Goal: Ask a question

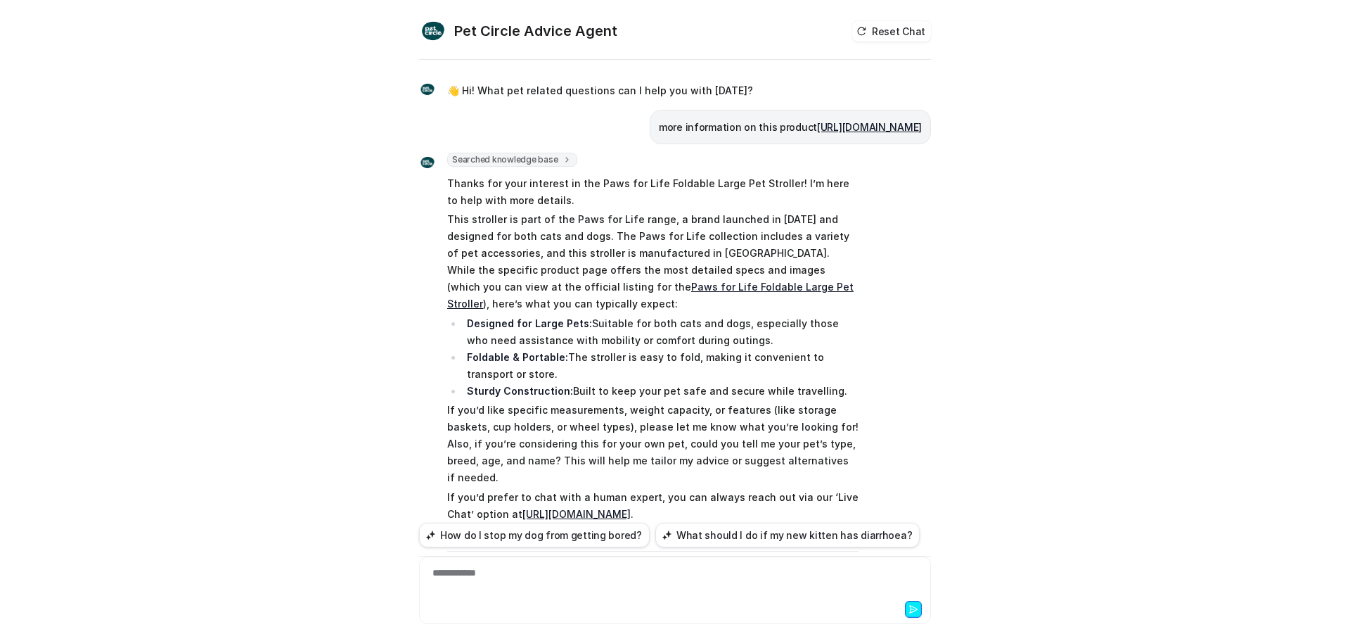
click at [508, 575] on div "**********" at bounding box center [675, 581] width 505 height 32
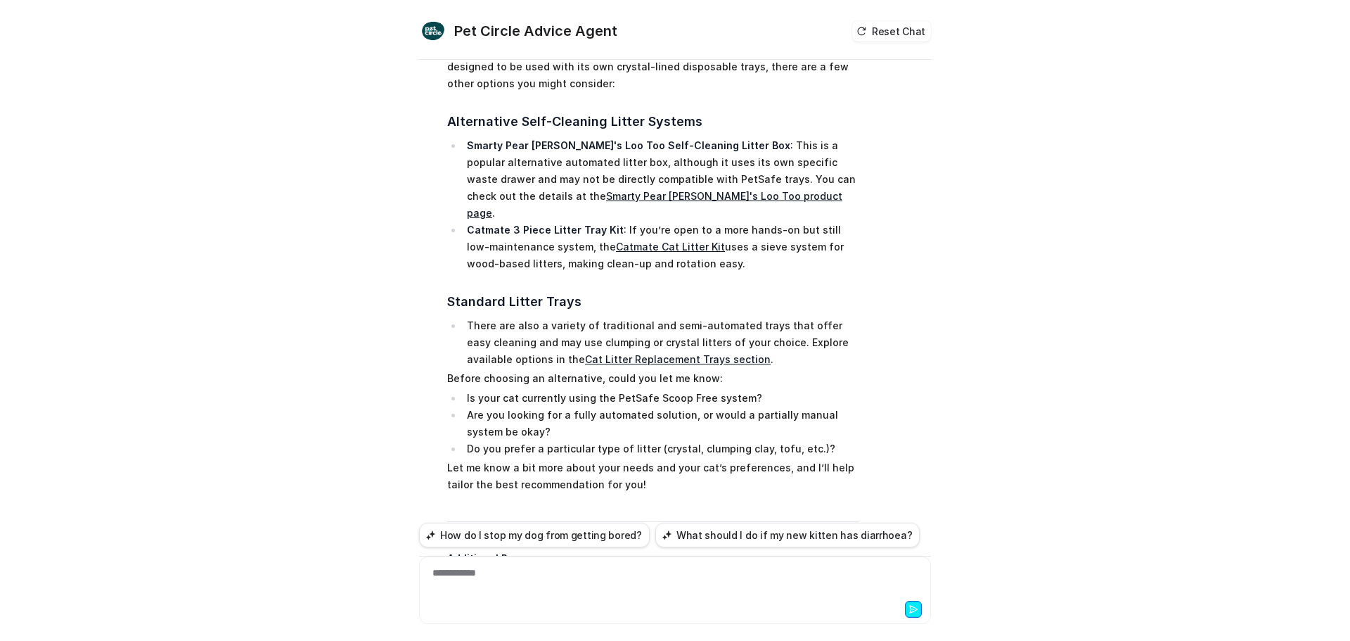
scroll to position [1188, 0]
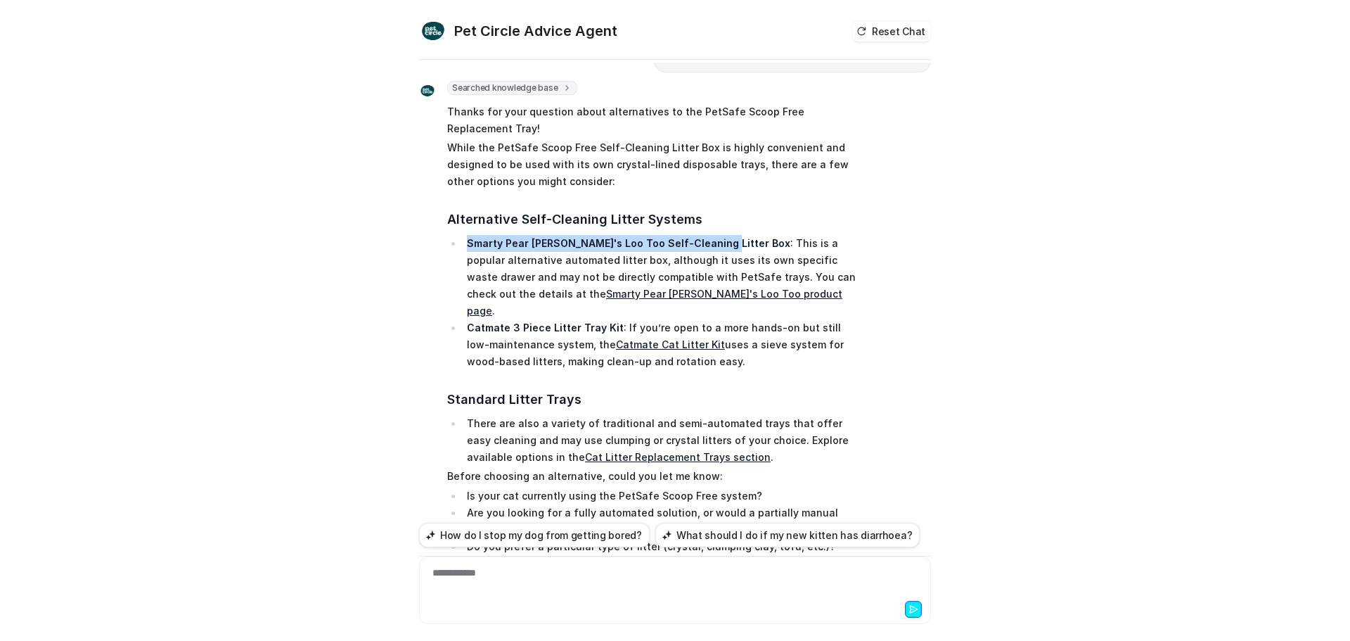
drag, startPoint x: 462, startPoint y: 207, endPoint x: 704, endPoint y: 216, distance: 242.7
click at [704, 235] on li "Smarty Pear [PERSON_NAME]'s Loo Too Self-Cleaning Litter Box : This is a popula…" at bounding box center [661, 277] width 396 height 84
copy strong "Smarty Pear [PERSON_NAME]'s Loo Too Self-Cleaning Litter Box"
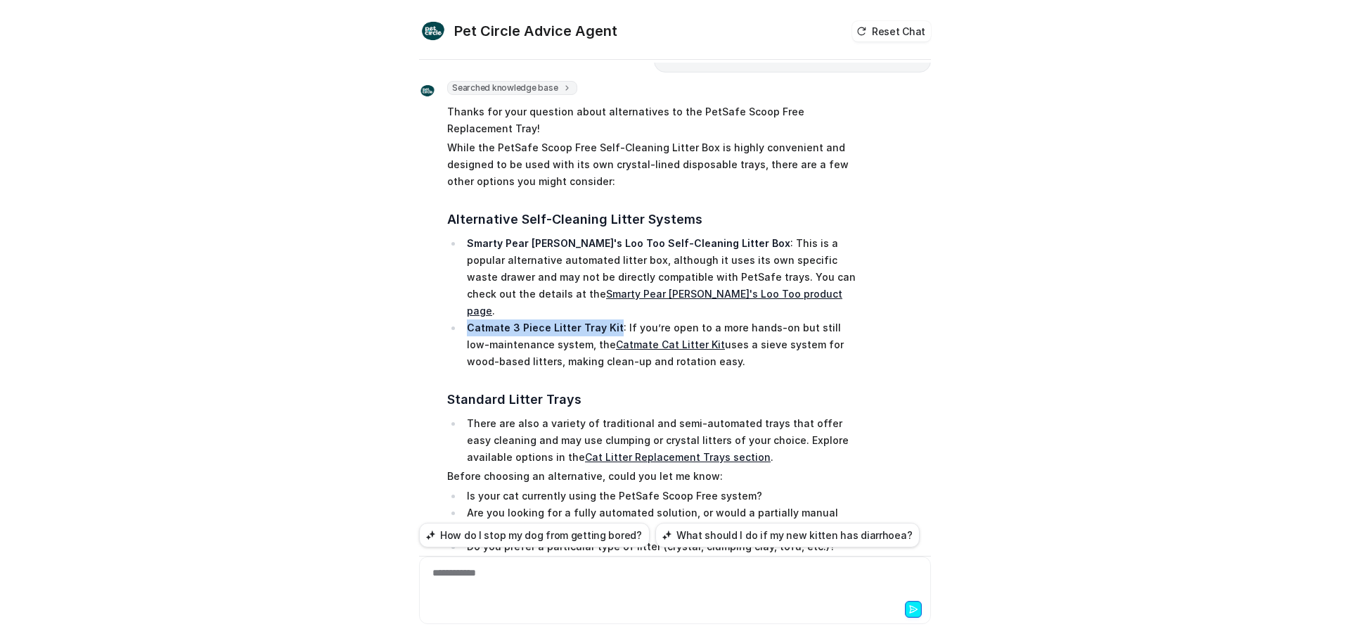
drag, startPoint x: 461, startPoint y: 276, endPoint x: 606, endPoint y: 276, distance: 145.5
click at [606, 319] on li "Catmate 3 Piece Litter Tray Kit : If you’re open to a more hands-on but still l…" at bounding box center [661, 344] width 396 height 51
copy strong "Catmate 3 Piece Litter Tray Kit"
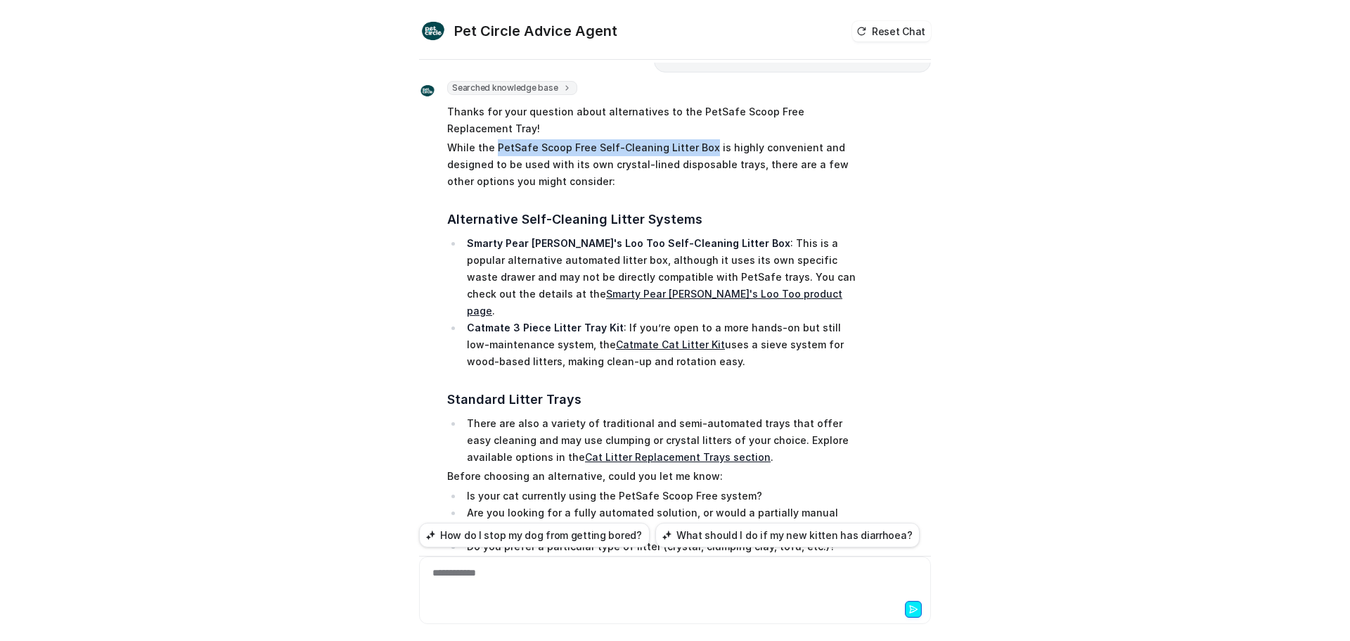
drag, startPoint x: 488, startPoint y: 112, endPoint x: 696, endPoint y: 118, distance: 208.2
click at [696, 139] on p "While the PetSafe Scoop Free Self-Cleaning Litter Box is highly convenient and …" at bounding box center [652, 164] width 411 height 51
copy p "PetSafe Scoop Free Self-Cleaning Litter Box"
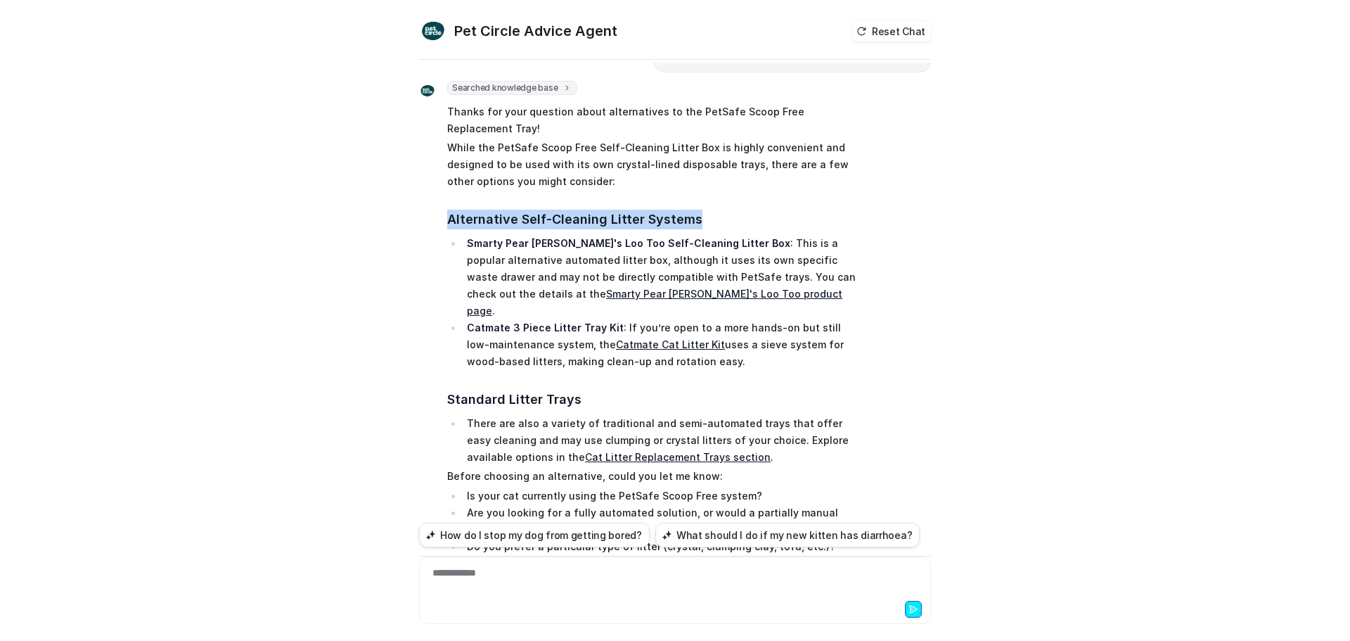
drag, startPoint x: 442, startPoint y: 186, endPoint x: 686, endPoint y: 186, distance: 244.0
click at [686, 210] on h3 "Alternative Self-Cleaning Litter Systems" at bounding box center [652, 220] width 411 height 20
copy h3 "Alternative Self-Cleaning Litter Systems"
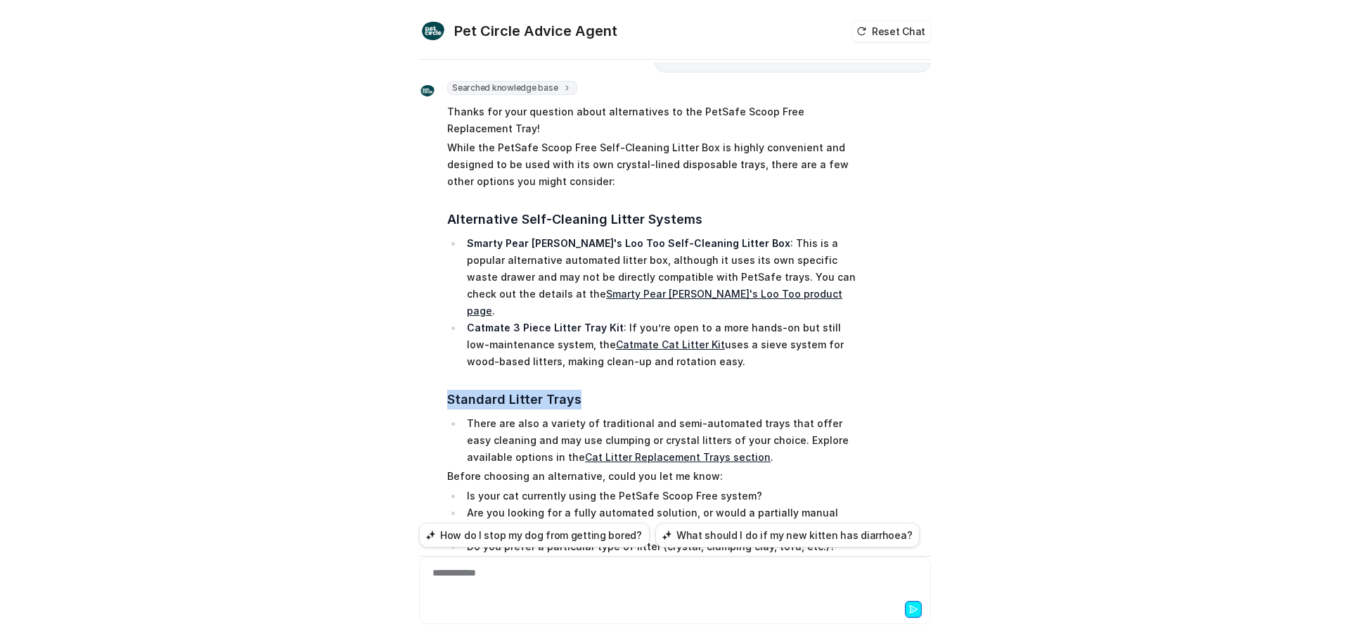
drag, startPoint x: 585, startPoint y: 350, endPoint x: 443, endPoint y: 352, distance: 142.0
click at [447, 390] on h3 "Standard Litter Trays" at bounding box center [652, 400] width 411 height 20
copy h3 "Standard Litter Trays"
